Goal: Task Accomplishment & Management: Manage account settings

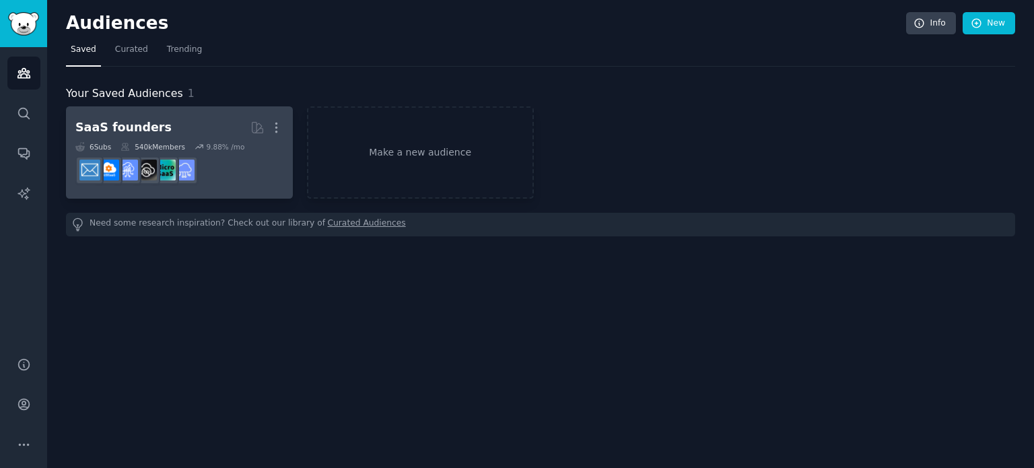
click at [133, 126] on div "SaaS founders" at bounding box center [123, 127] width 96 height 17
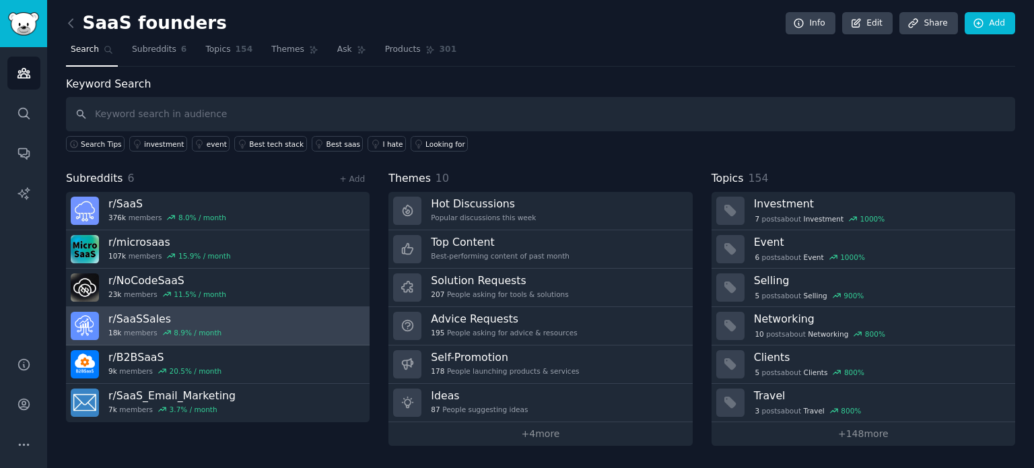
click at [164, 318] on h3 "r/ SaaSSales" at bounding box center [164, 319] width 113 height 14
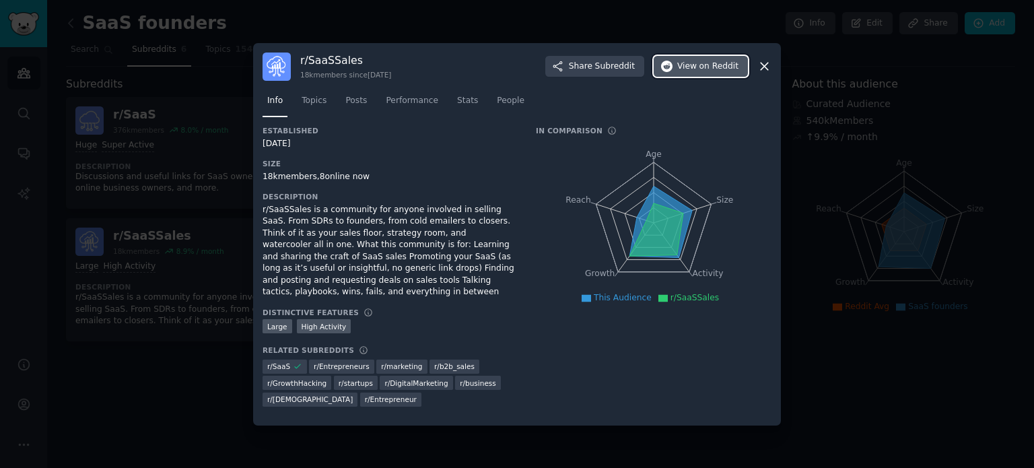
click at [693, 73] on span "View on Reddit" at bounding box center [707, 67] width 61 height 12
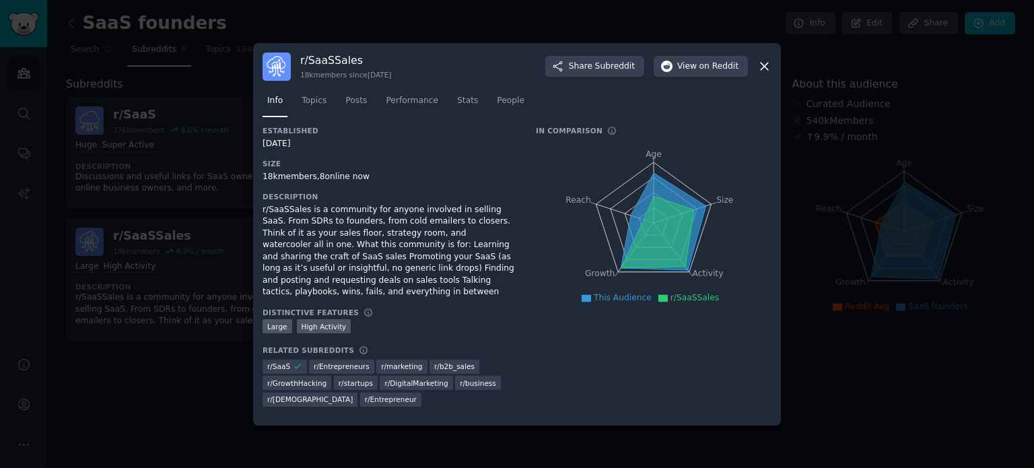
click at [71, 377] on div at bounding box center [517, 234] width 1034 height 468
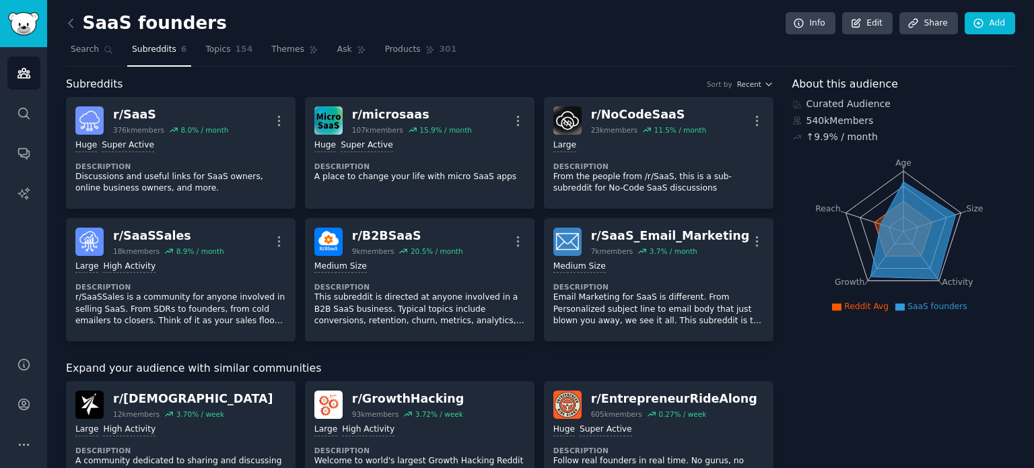
click at [72, 13] on link at bounding box center [74, 24] width 17 height 22
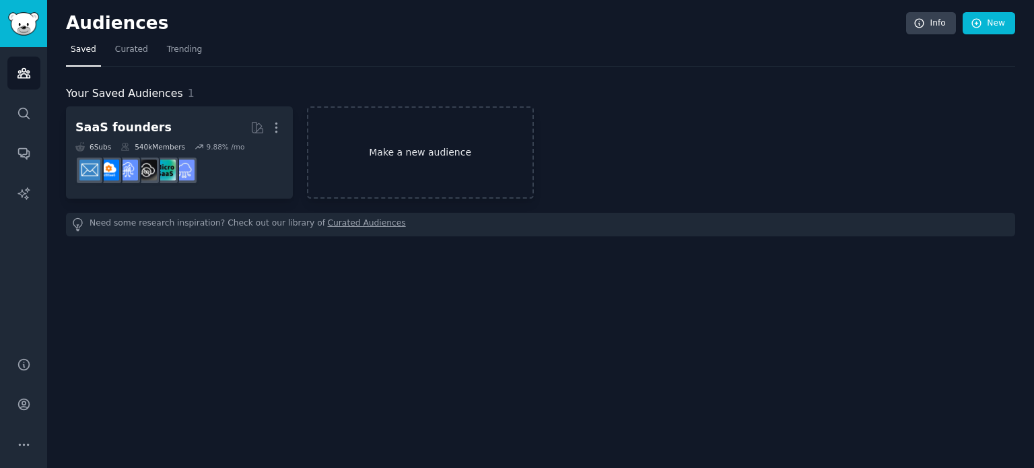
click at [417, 157] on link "Make a new audience" at bounding box center [420, 152] width 227 height 92
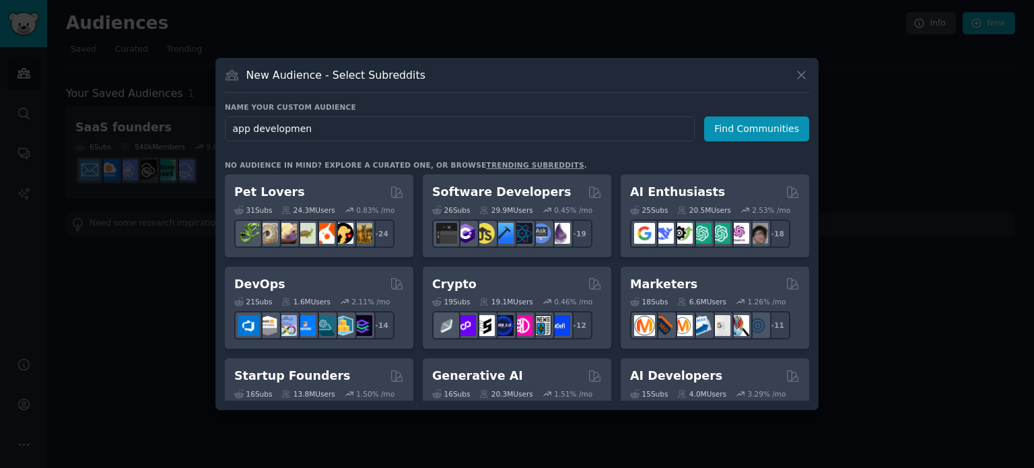
type input "app development"
click button "Find Communities" at bounding box center [756, 128] width 105 height 25
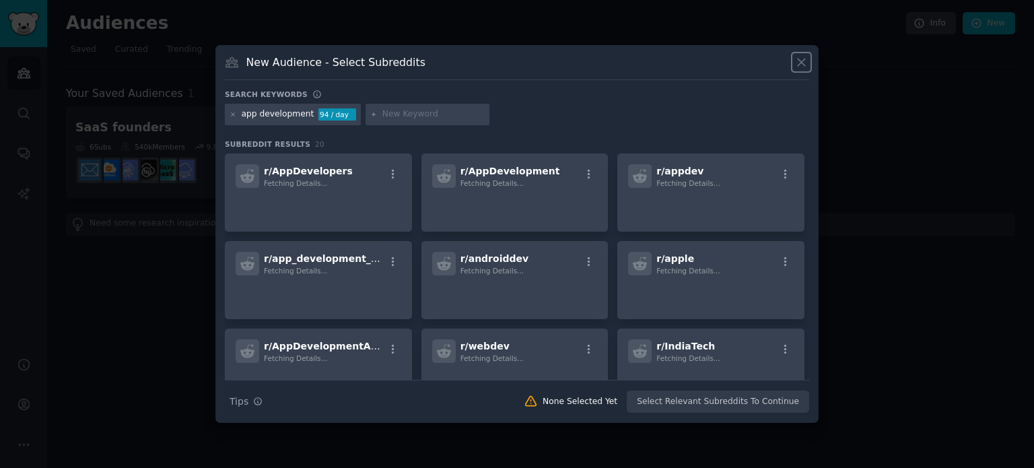
click at [804, 60] on icon at bounding box center [801, 62] width 7 height 7
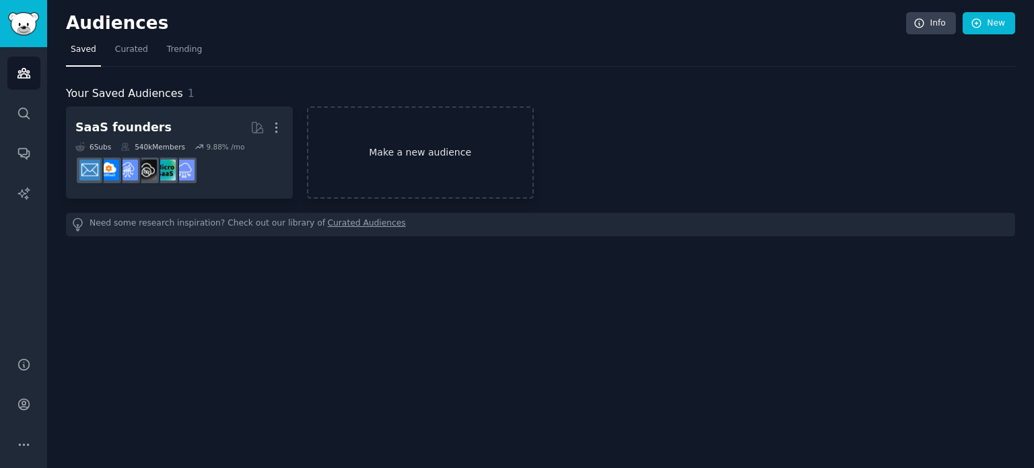
click at [412, 183] on link "Make a new audience" at bounding box center [420, 152] width 227 height 92
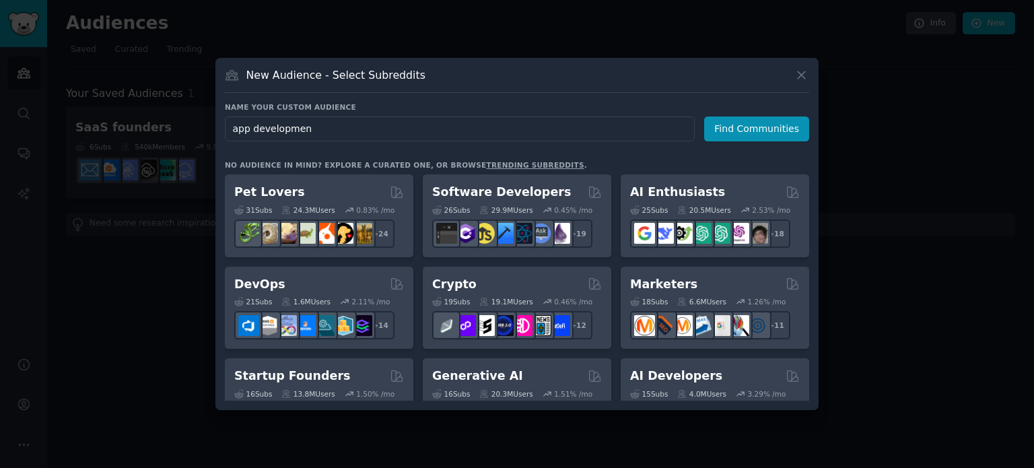
type input "app development"
click button "Find Communities" at bounding box center [756, 128] width 105 height 25
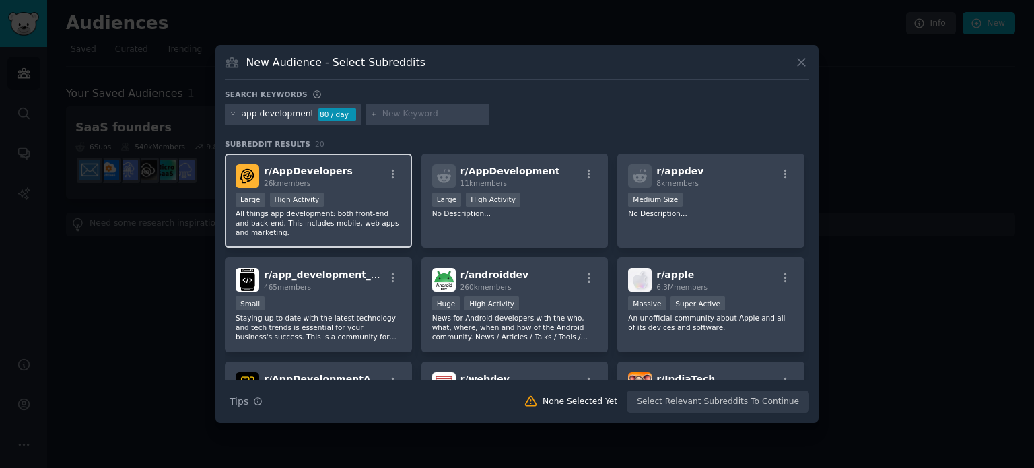
click at [361, 182] on div "r/ AppDevelopers 26k members" at bounding box center [319, 176] width 166 height 24
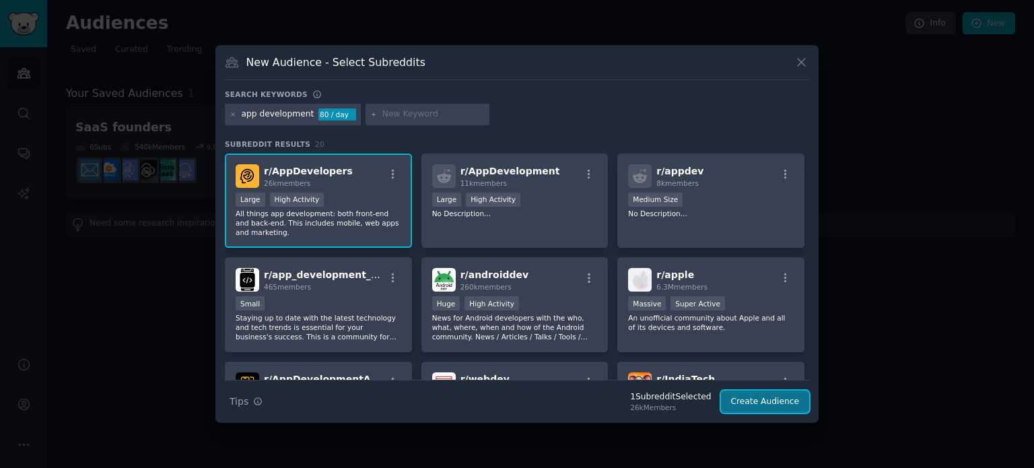
click at [774, 396] on button "Create Audience" at bounding box center [765, 401] width 89 height 23
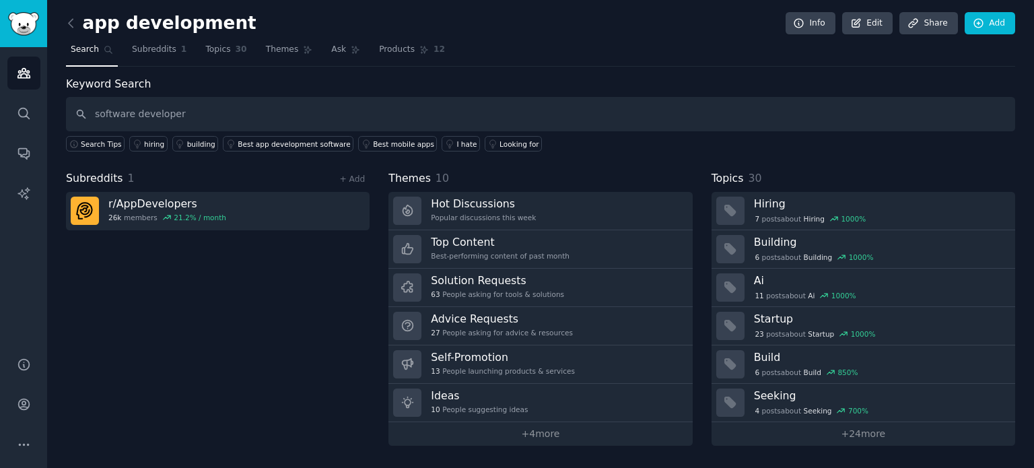
type input "software developer"
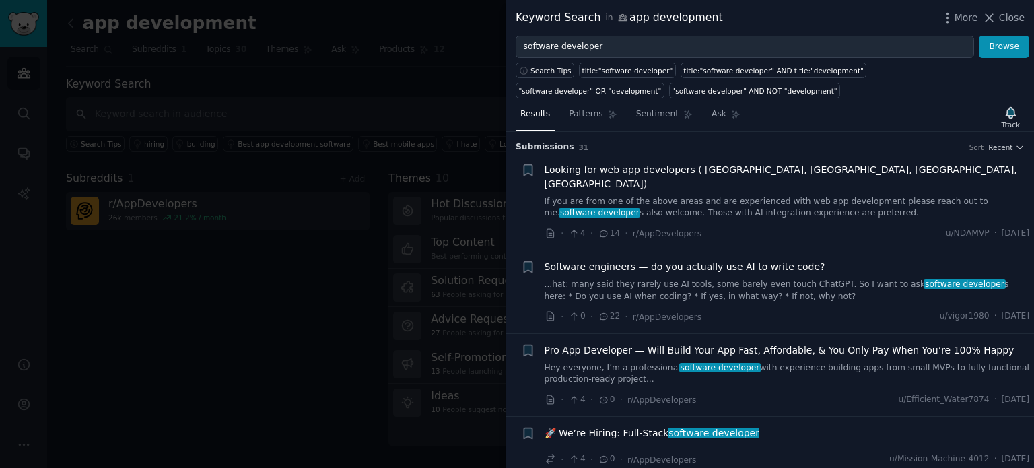
click at [295, 316] on div at bounding box center [517, 234] width 1034 height 468
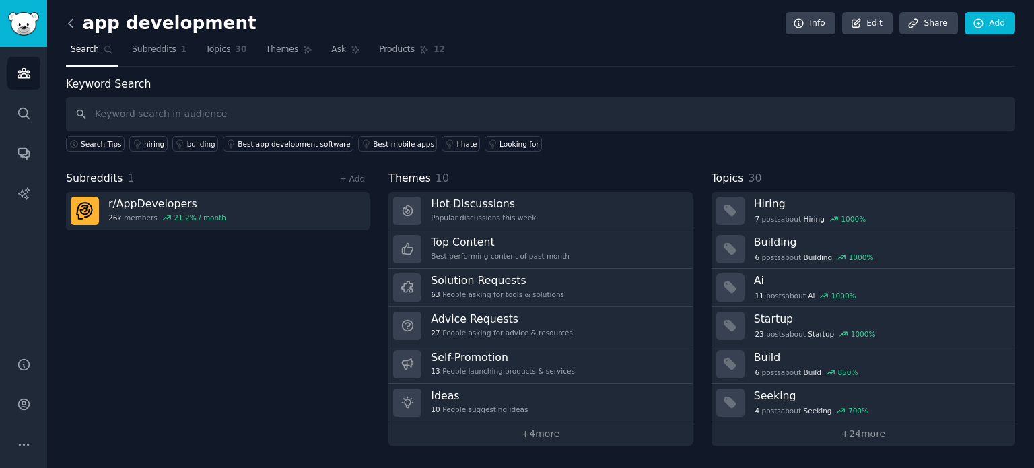
click at [73, 18] on icon at bounding box center [71, 23] width 14 height 14
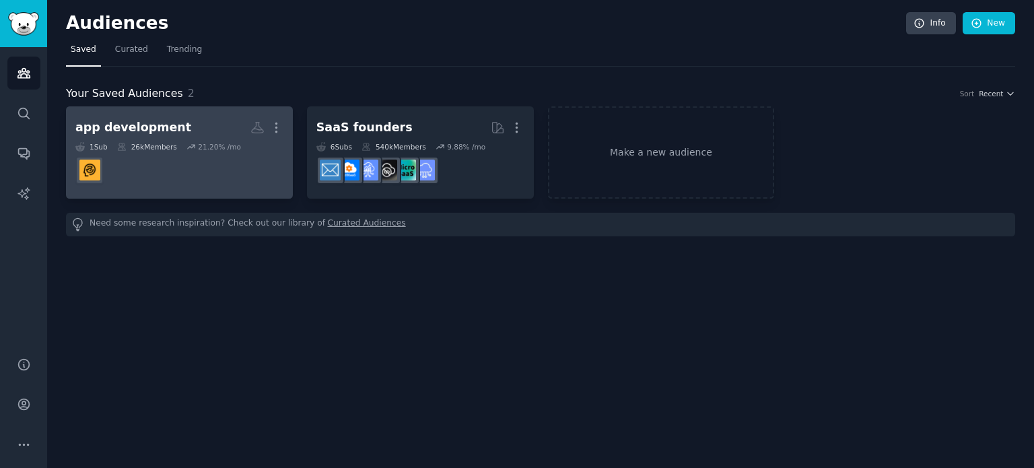
click at [135, 142] on div "26k Members" at bounding box center [147, 146] width 60 height 9
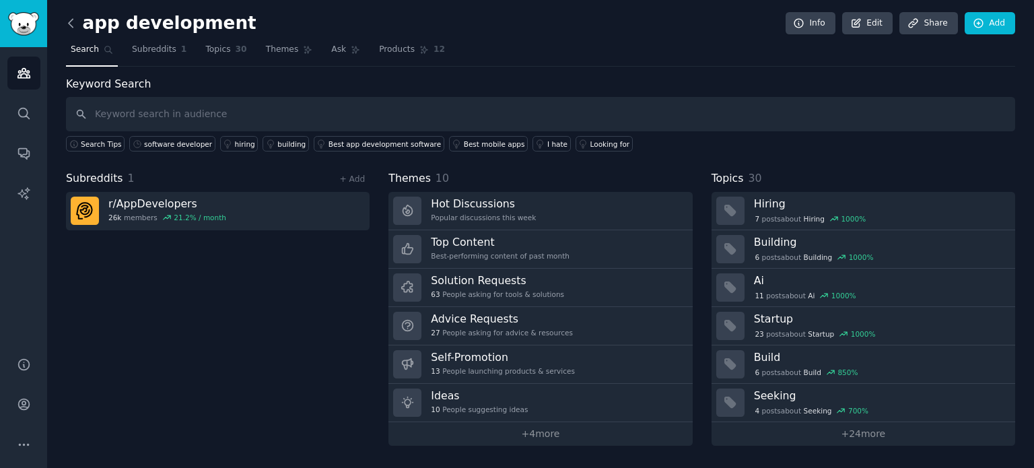
click at [67, 20] on icon at bounding box center [71, 23] width 14 height 14
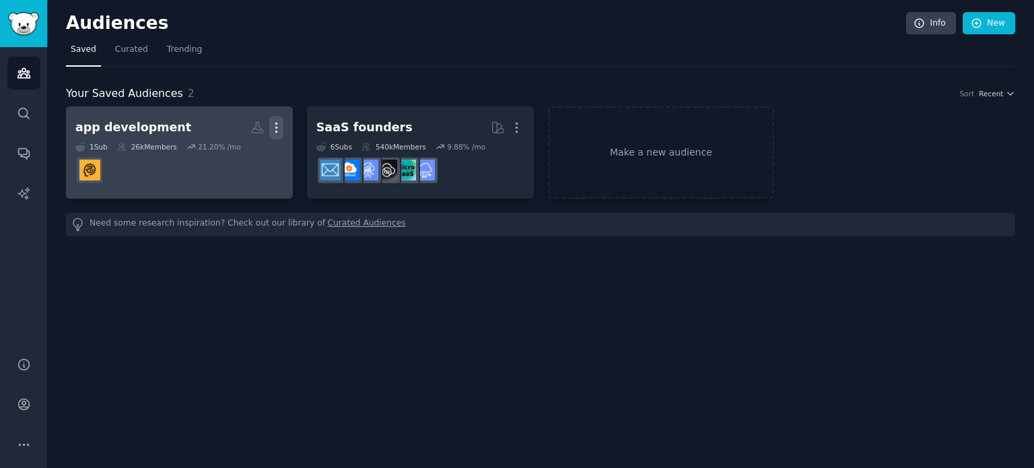
click at [272, 121] on icon "button" at bounding box center [276, 127] width 14 height 14
click at [239, 150] on p "Delete" at bounding box center [239, 156] width 31 height 14
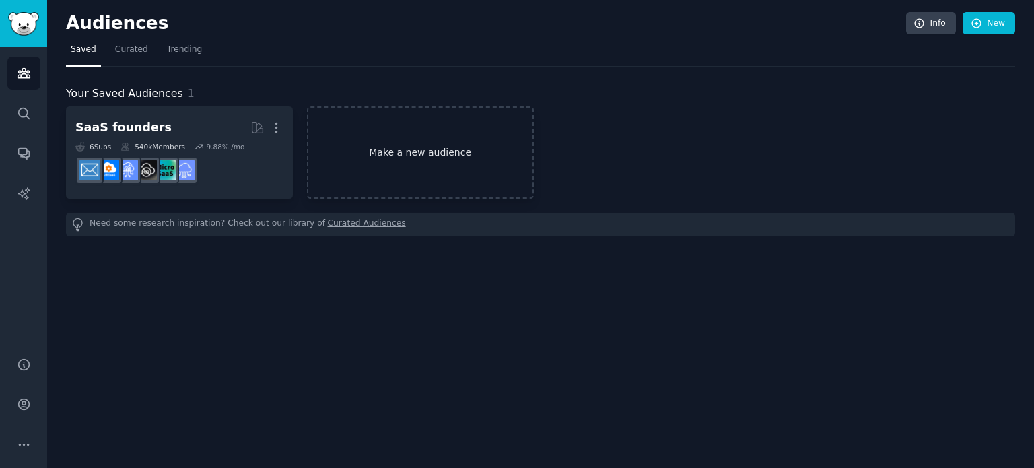
click at [433, 159] on link "Make a new audience" at bounding box center [420, 152] width 227 height 92
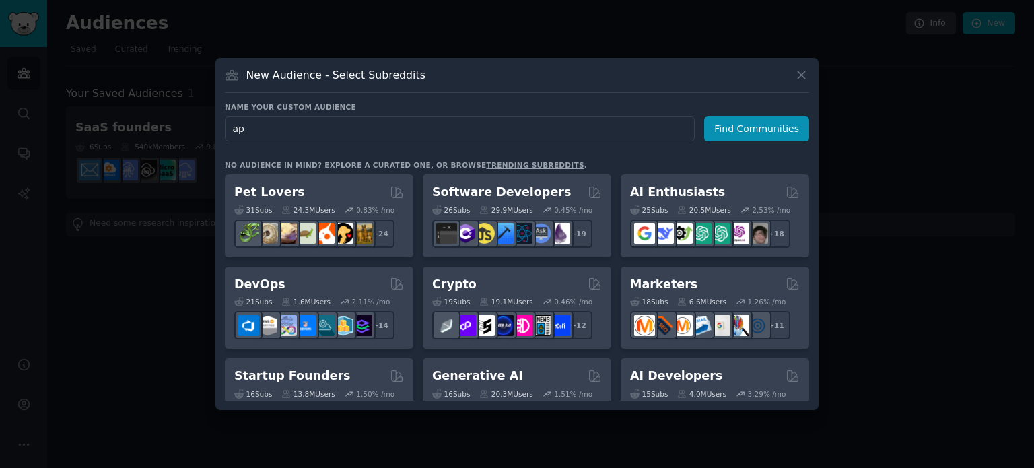
type input "a"
type input "s"
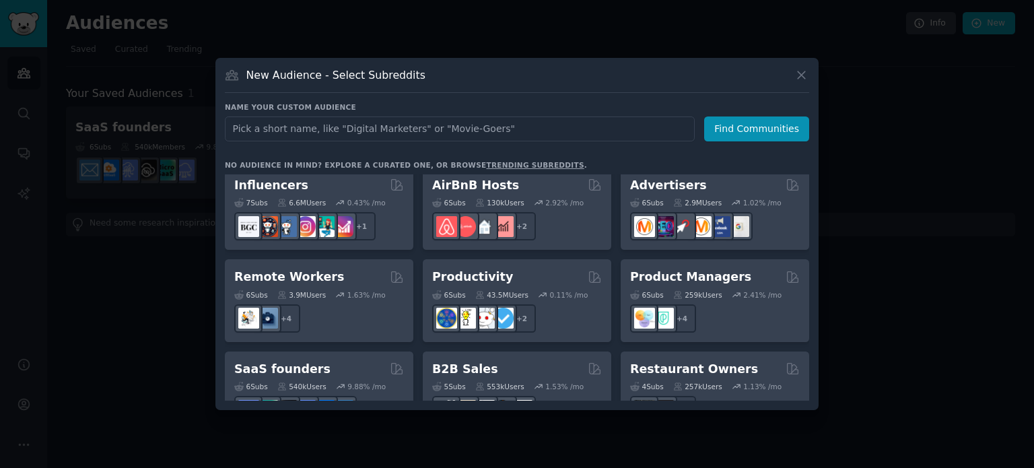
scroll to position [740, 0]
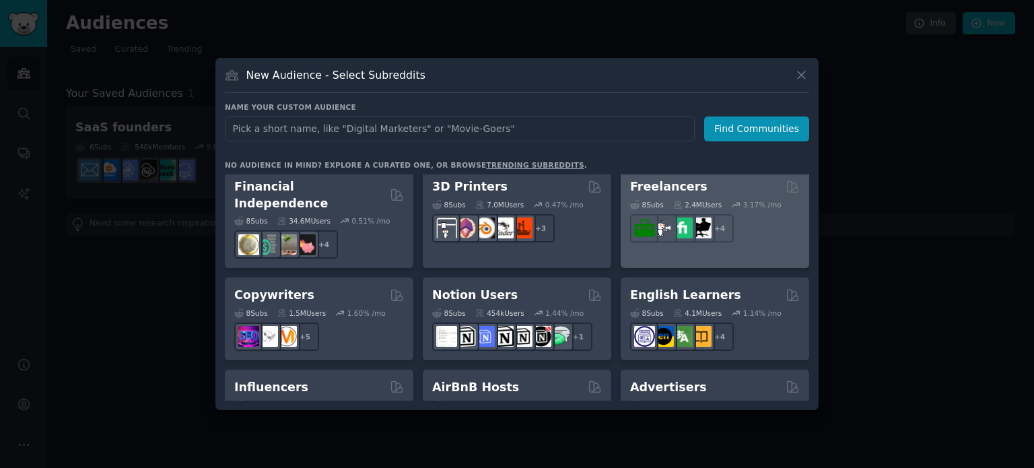
click at [708, 185] on div "Freelancers" at bounding box center [715, 186] width 170 height 17
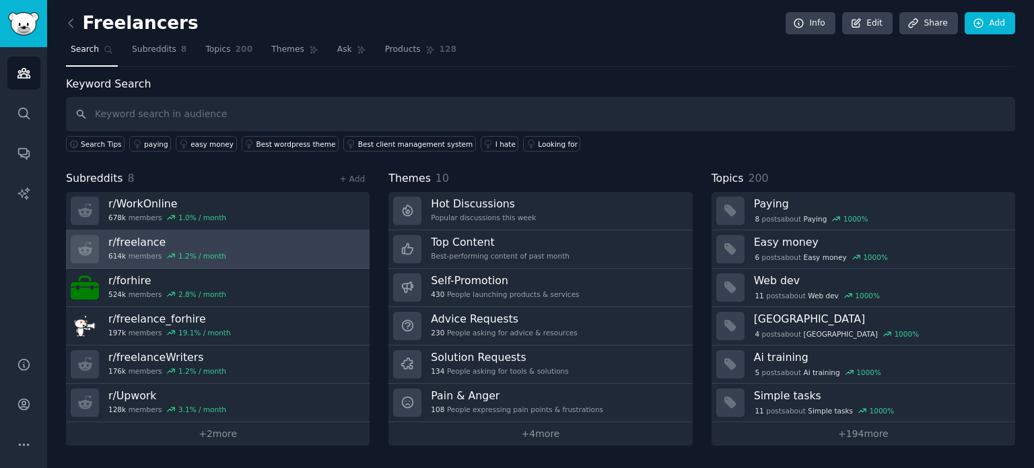
click at [156, 246] on h3 "r/ freelance" at bounding box center [167, 242] width 118 height 14
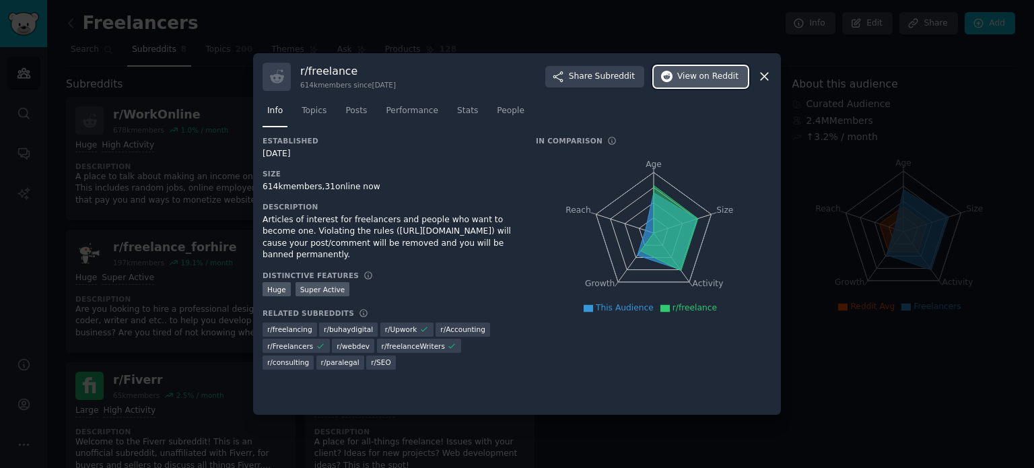
click at [740, 76] on button "View on Reddit" at bounding box center [700, 77] width 94 height 22
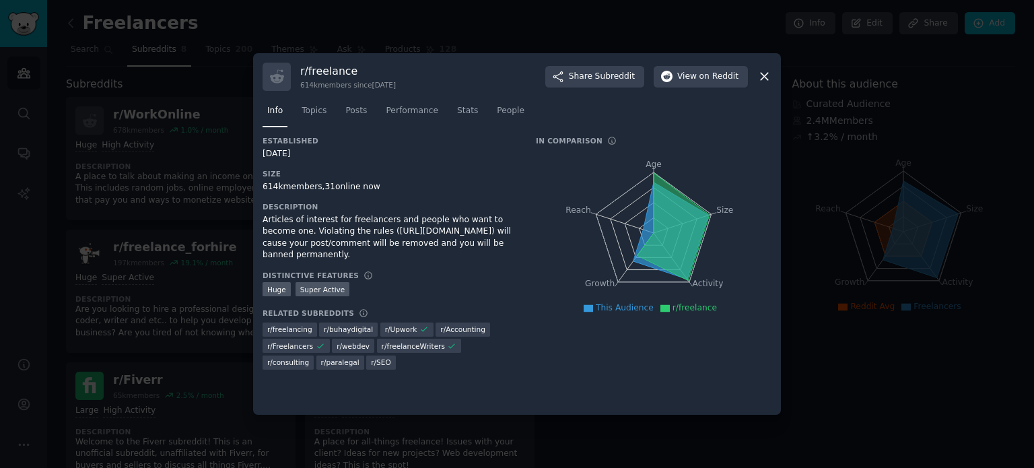
click at [79, 52] on div at bounding box center [517, 234] width 1034 height 468
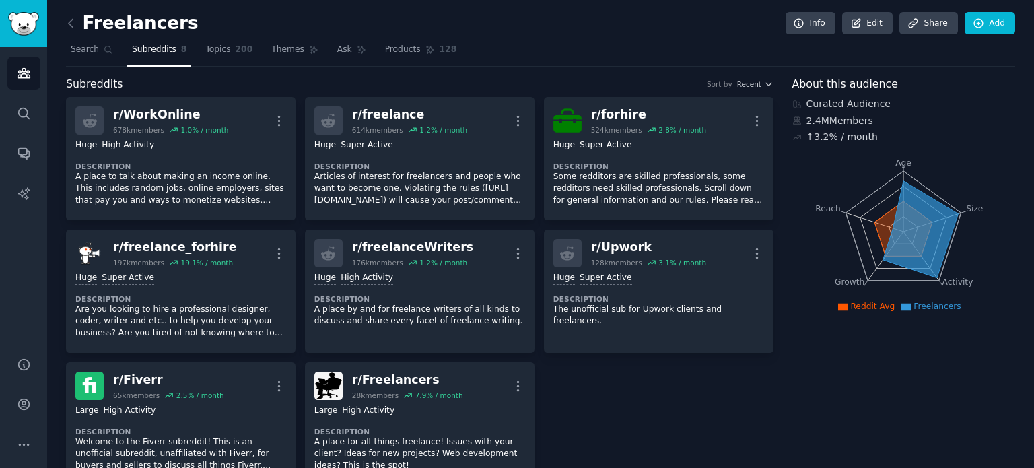
click at [79, 28] on link at bounding box center [74, 24] width 17 height 22
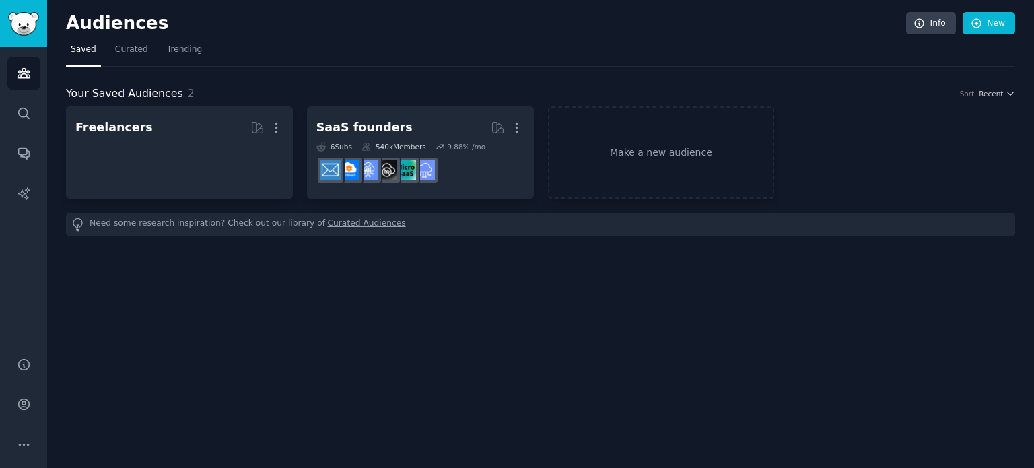
click at [69, 21] on h2 "Audiences" at bounding box center [486, 24] width 840 height 22
